Goal: Ask a question

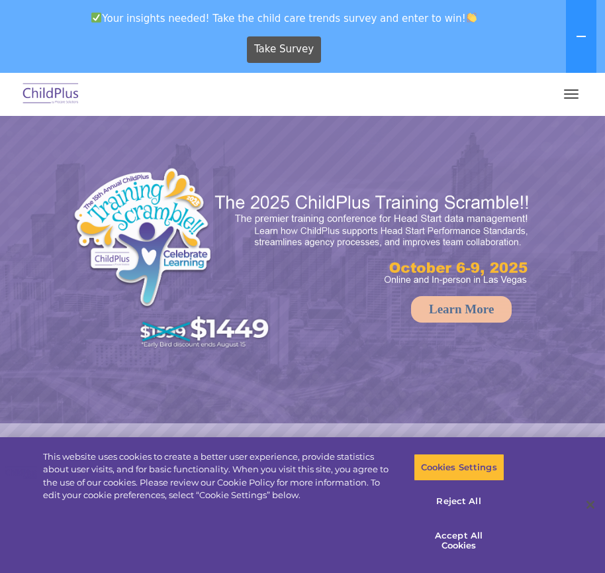
select select "MEDIUM"
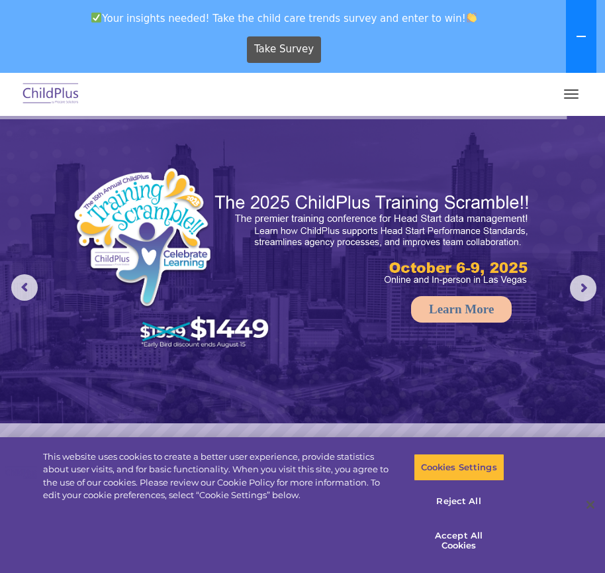
click at [593, 19] on button at bounding box center [581, 36] width 30 height 73
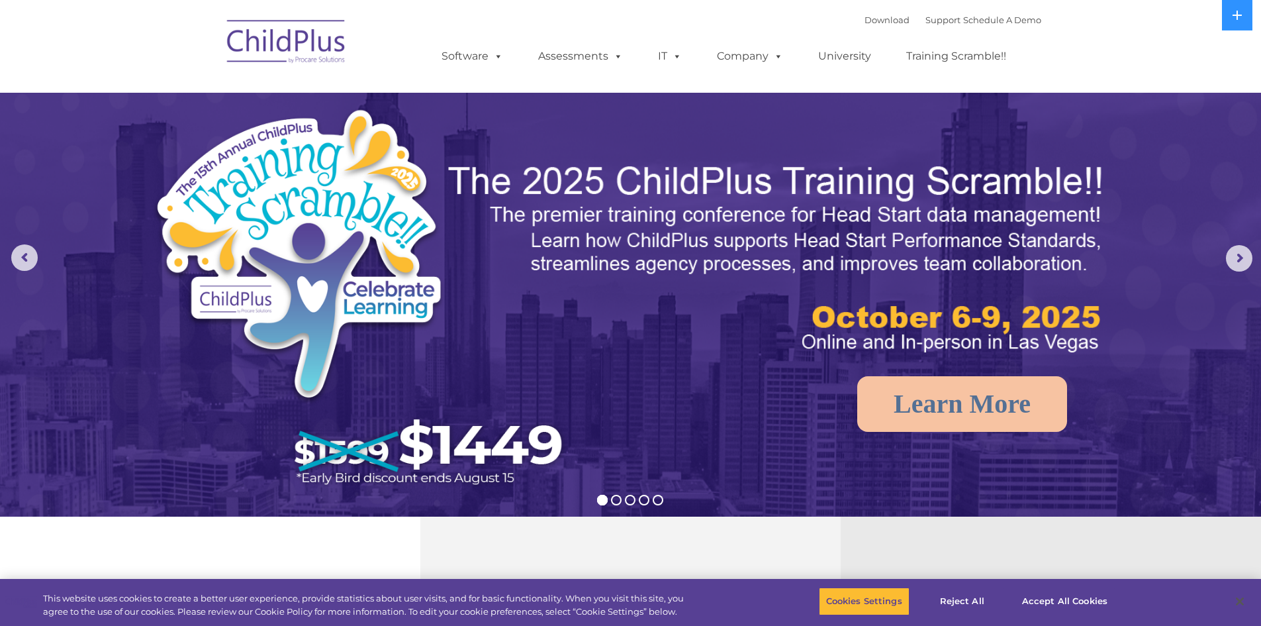
select select "MEDIUM"
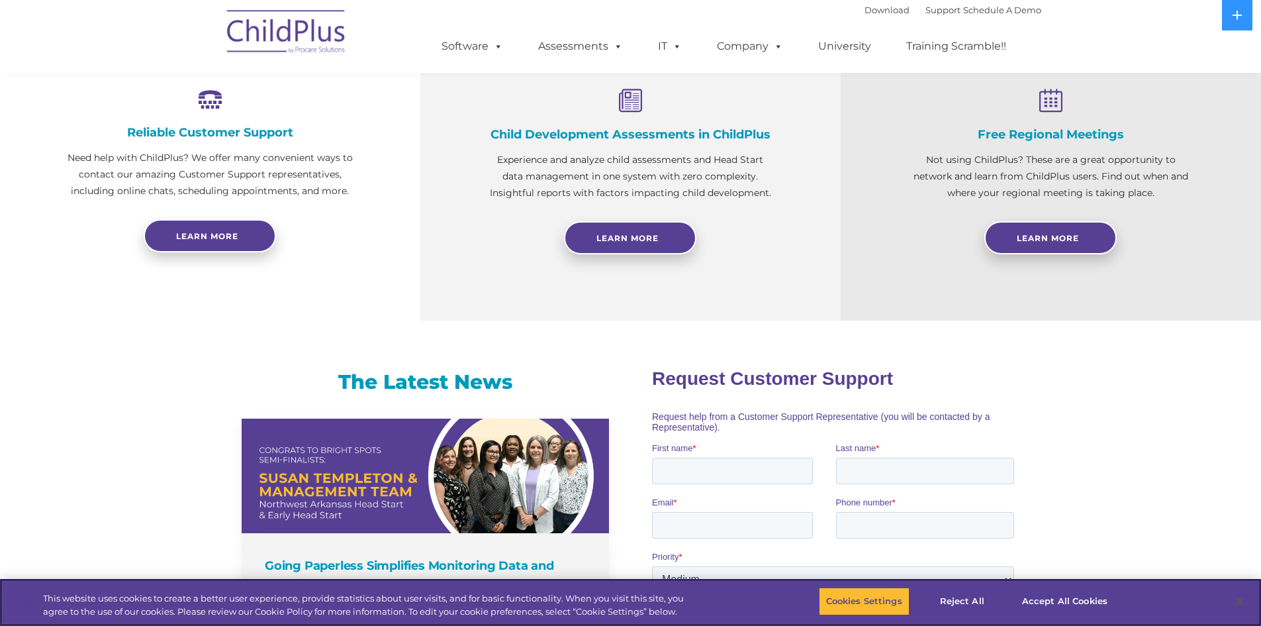
scroll to position [521, 0]
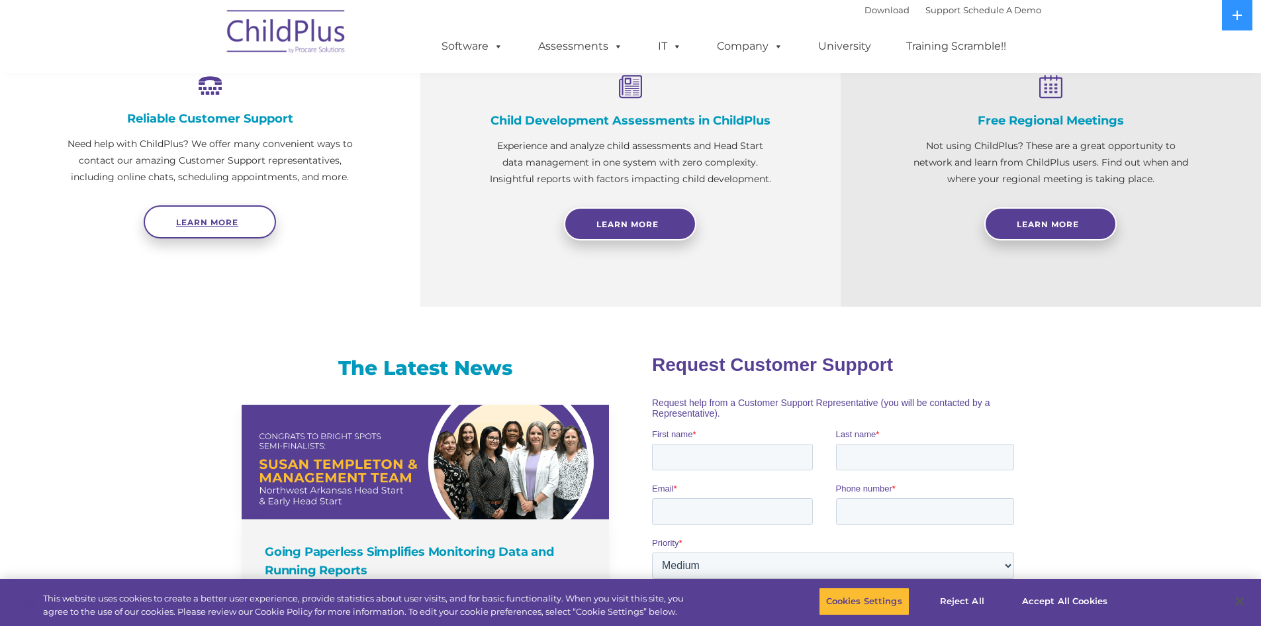
click at [230, 226] on span "Learn more" at bounding box center [207, 222] width 62 height 10
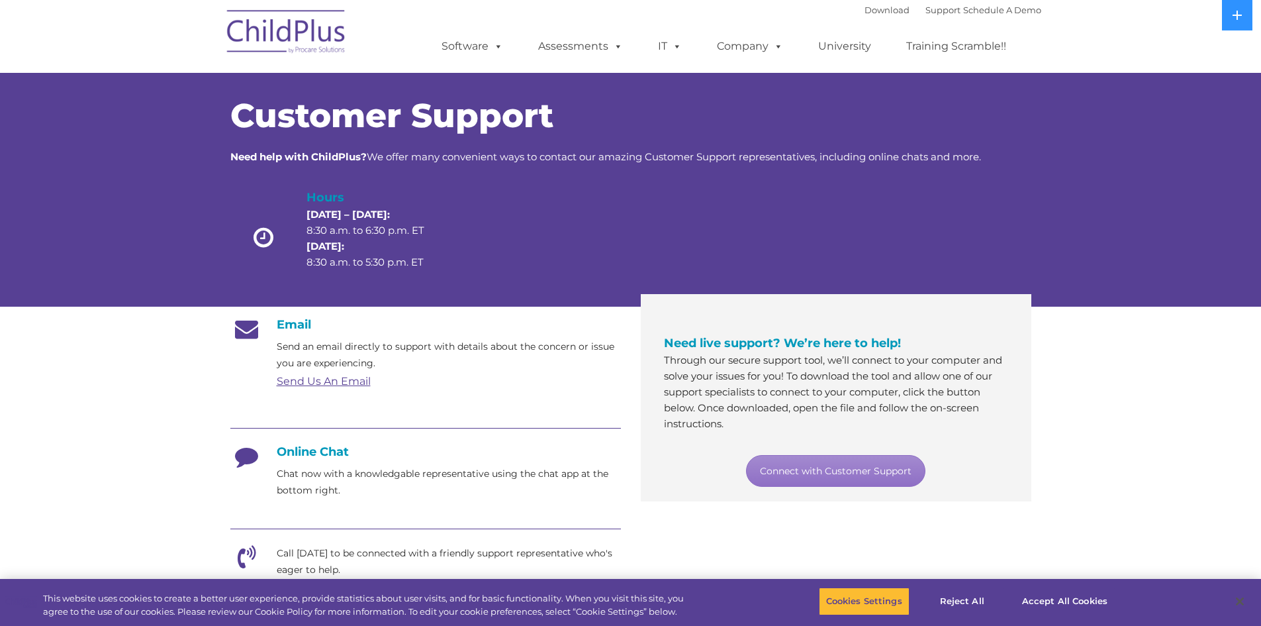
click at [315, 453] on h4 "Online Chat" at bounding box center [425, 451] width 391 height 15
click at [316, 479] on p "Chat now with a knowledgable representative using the chat app at the bottom ri…" at bounding box center [449, 481] width 344 height 33
click at [880, 468] on link "Connect with Customer Support" at bounding box center [835, 471] width 179 height 32
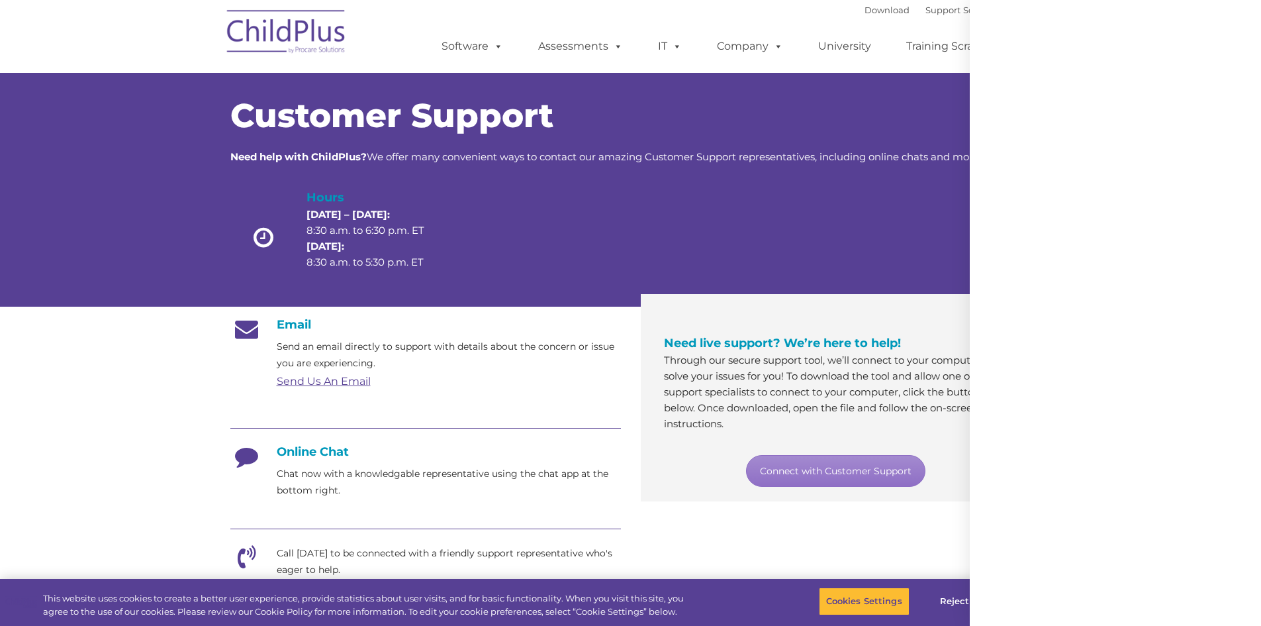
click at [1240, 17] on div at bounding box center [1115, 313] width 291 height 626
